Goal: Information Seeking & Learning: Learn about a topic

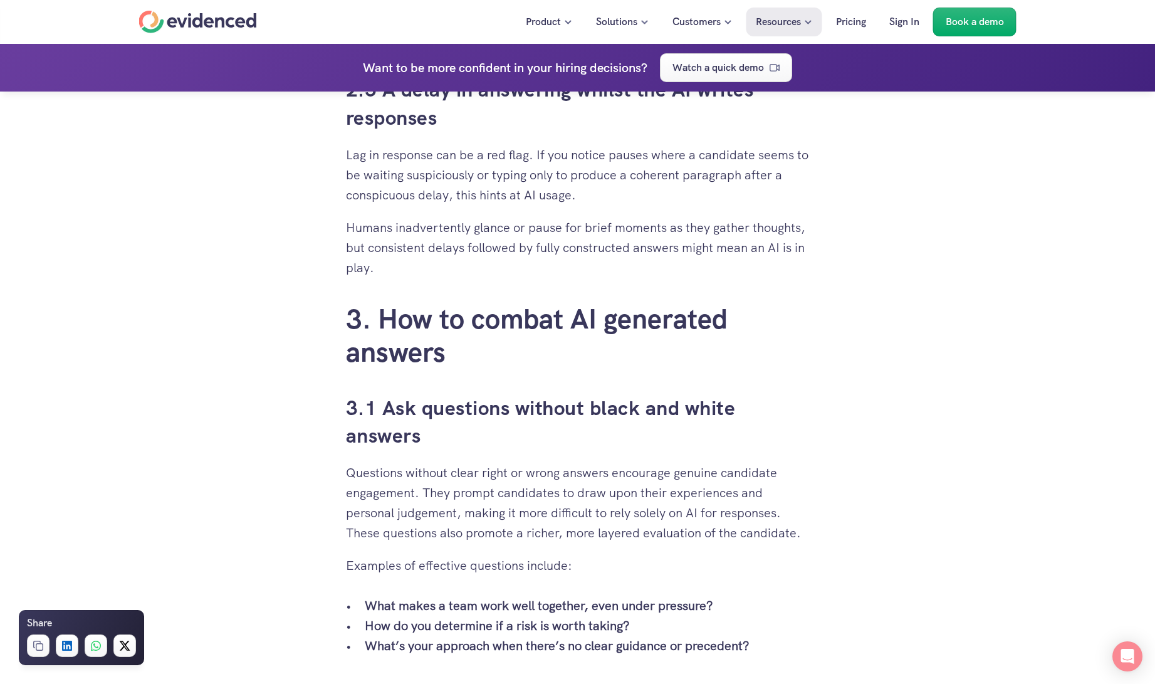
scroll to position [2507, 0]
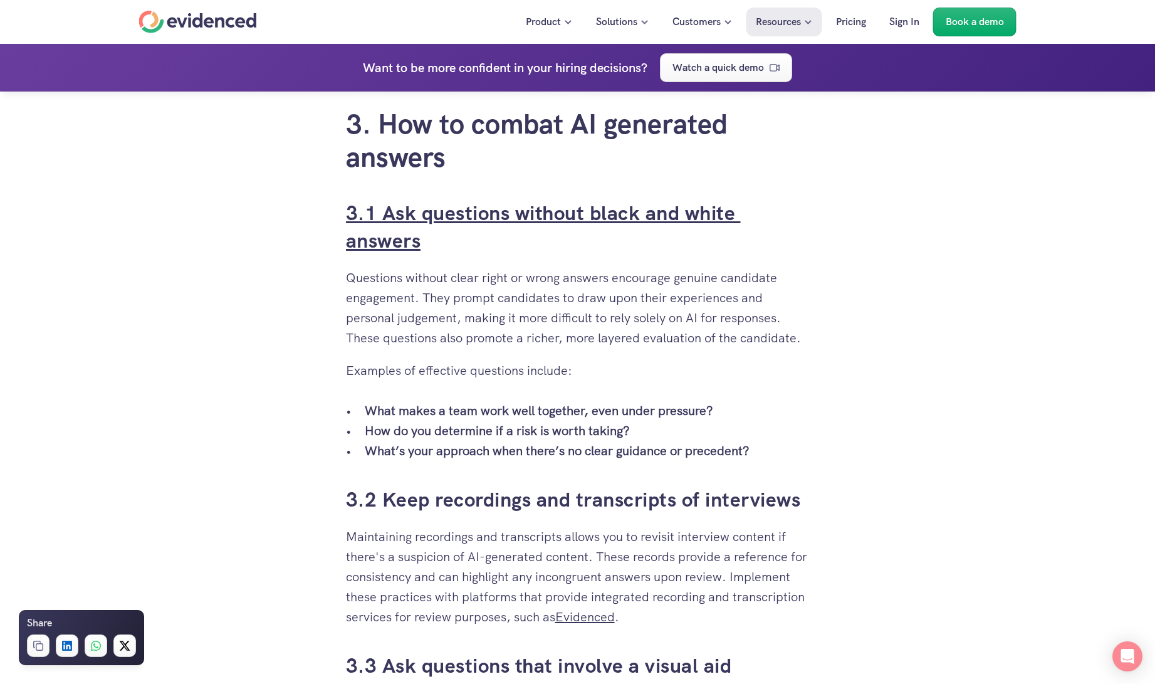
click at [479, 217] on link "3.1 Ask questions without black and white answers" at bounding box center [543, 227] width 395 height 55
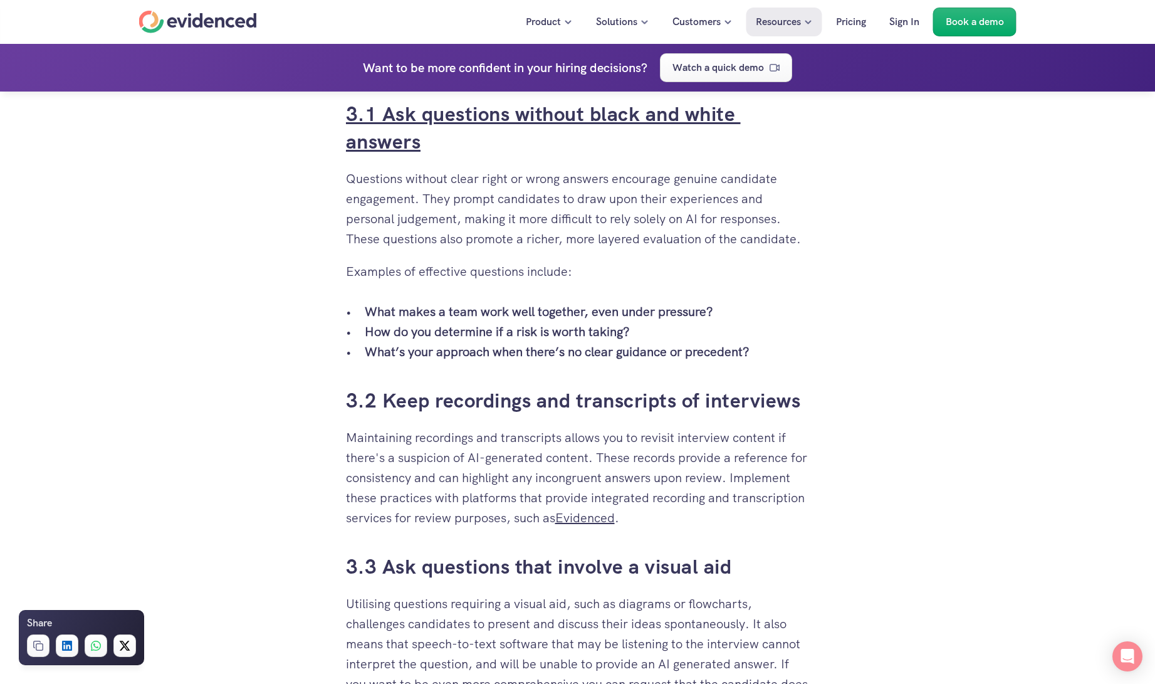
click at [464, 107] on link "3.1 Ask questions without black and white answers" at bounding box center [543, 128] width 395 height 55
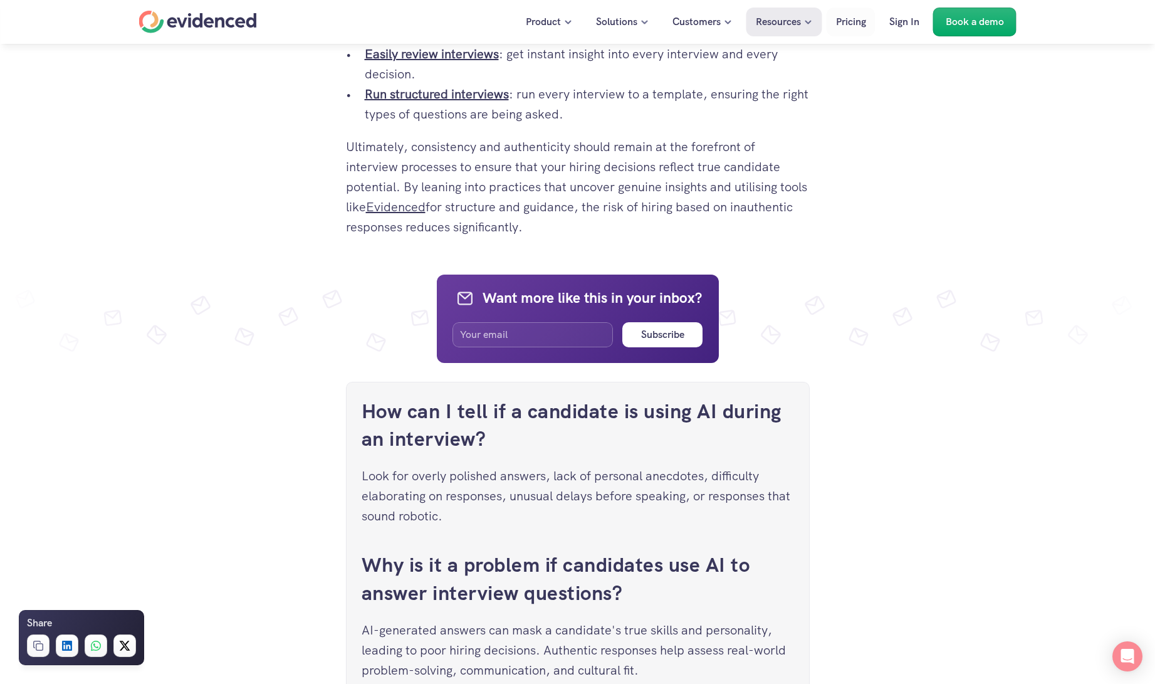
scroll to position [4361, 0]
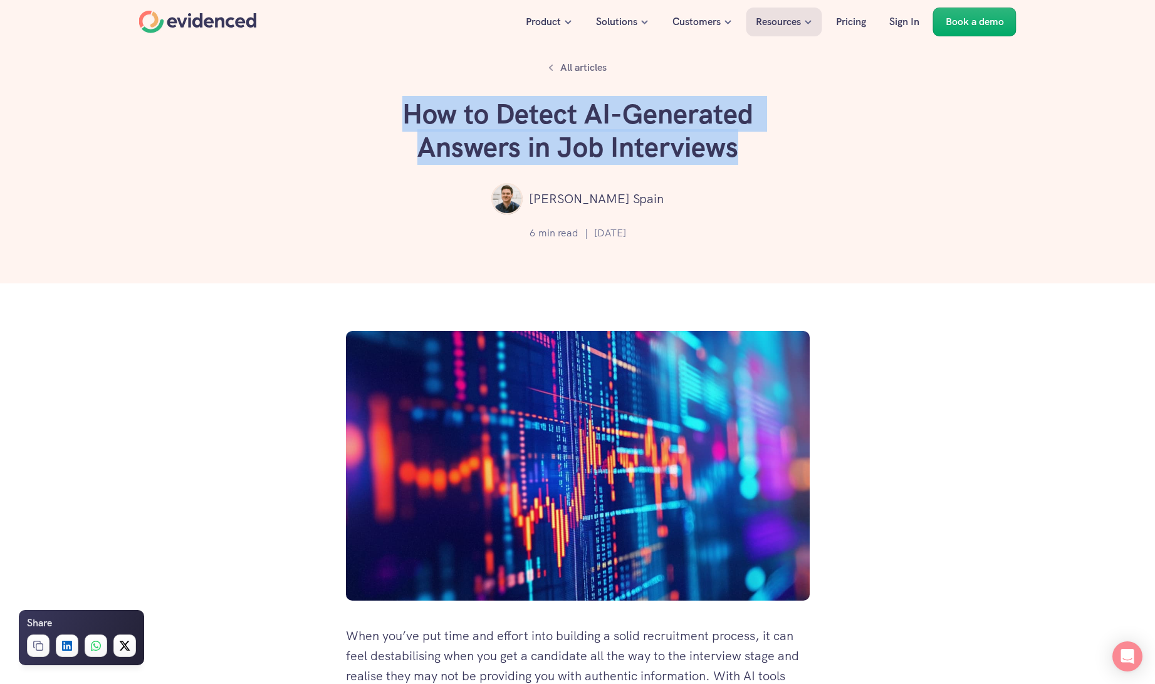
drag, startPoint x: 746, startPoint y: 140, endPoint x: 400, endPoint y: 122, distance: 346.5
click at [400, 122] on h1 "How to Detect AI-Generated Answers in Job Interviews" at bounding box center [578, 131] width 376 height 66
drag, startPoint x: 400, startPoint y: 122, endPoint x: 530, endPoint y: 112, distance: 130.7
copy h1 "How to Detect AI-Generated Answers in Job Interviews"
